Goal: Information Seeking & Learning: Learn about a topic

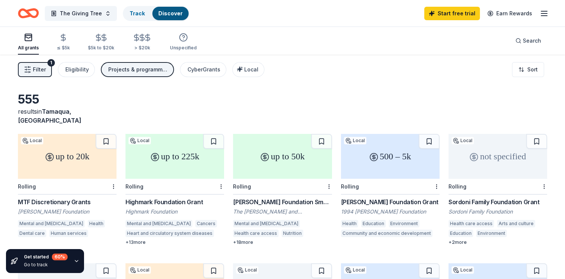
click at [282, 185] on div "up to 50k Rolling Weinberg Foundation Small Grants Program The Harry and Jeanet…" at bounding box center [282, 189] width 99 height 111
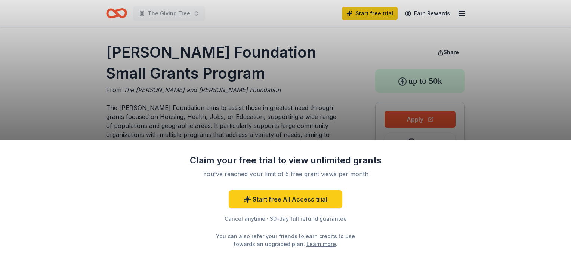
click at [427, 114] on div "Claim your free trial to view unlimited grants You've reached your limit of 5 f…" at bounding box center [285, 139] width 571 height 279
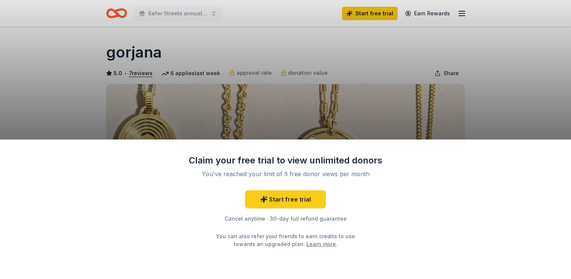
scroll to position [170, 0]
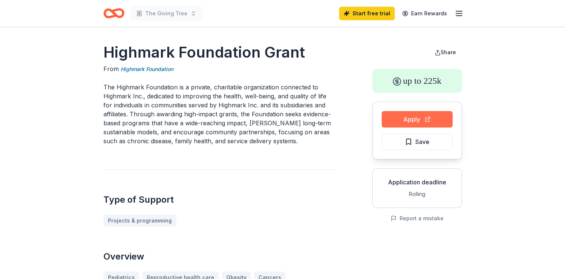
click at [411, 116] on button "Apply" at bounding box center [417, 119] width 71 height 16
